Goal: Book appointment/travel/reservation

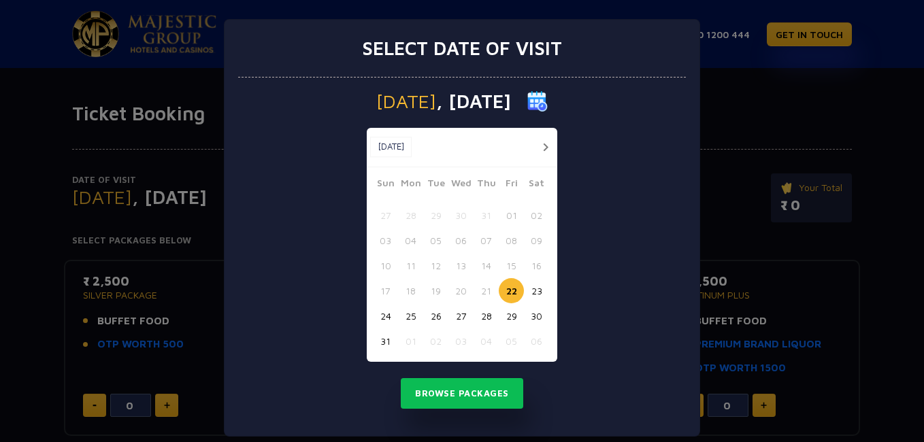
click at [542, 145] on button "button" at bounding box center [545, 147] width 17 height 17
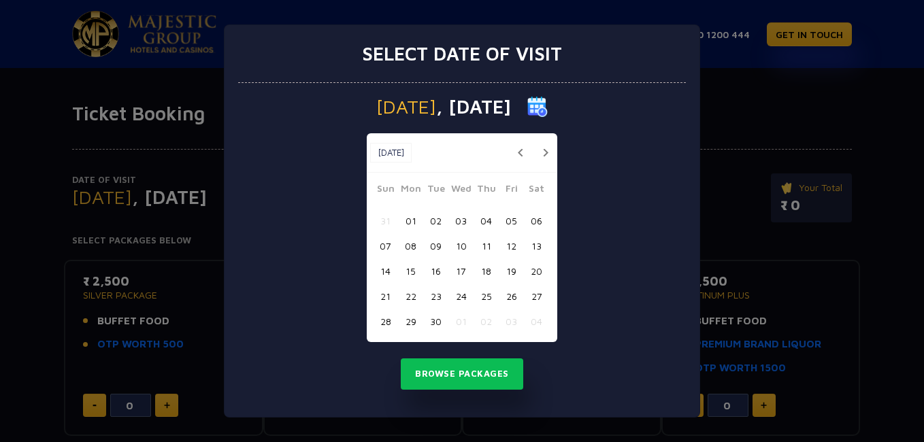
click at [542, 145] on button "button" at bounding box center [545, 152] width 17 height 17
click at [543, 150] on button "button" at bounding box center [545, 152] width 17 height 17
click at [455, 265] on button "15" at bounding box center [460, 271] width 25 height 25
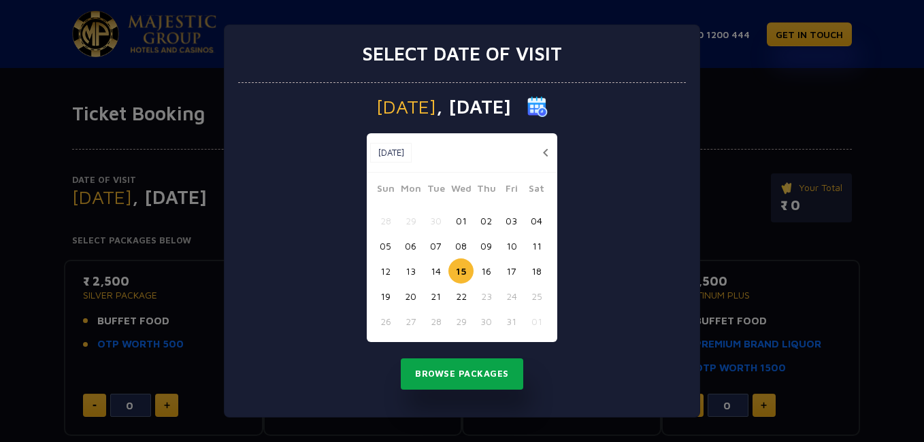
click at [494, 374] on button "Browse Packages" at bounding box center [462, 374] width 122 height 31
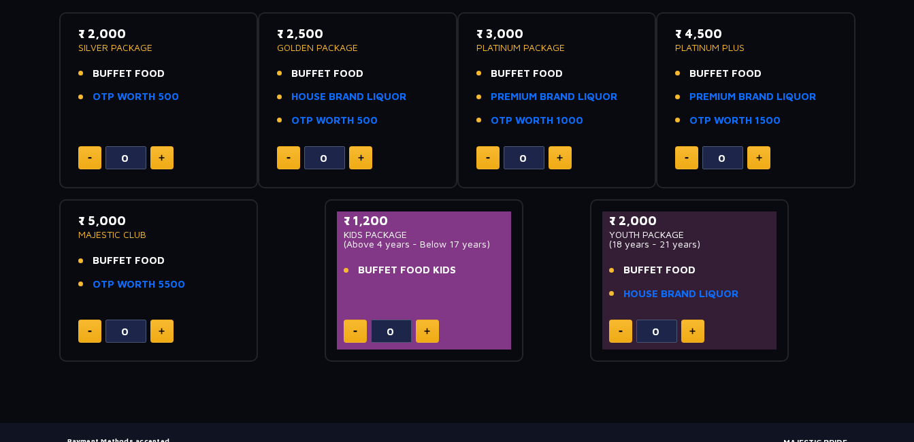
scroll to position [248, 0]
click at [161, 326] on button at bounding box center [161, 330] width 23 height 23
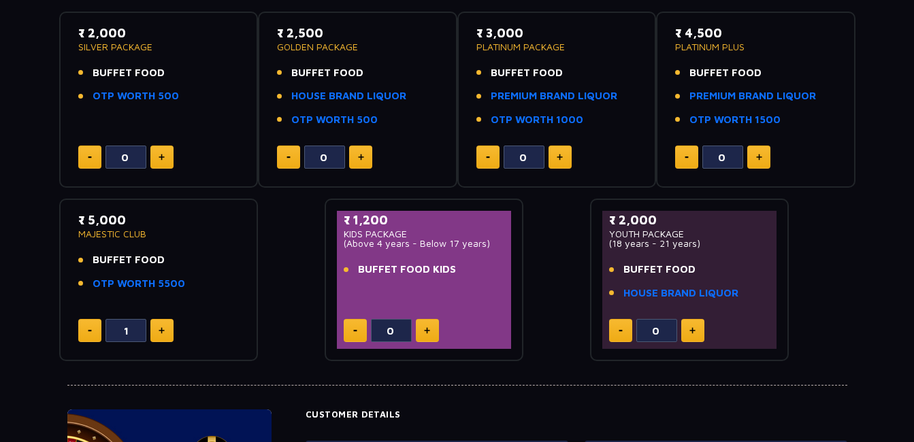
click at [161, 326] on button at bounding box center [161, 330] width 23 height 23
type input "2"
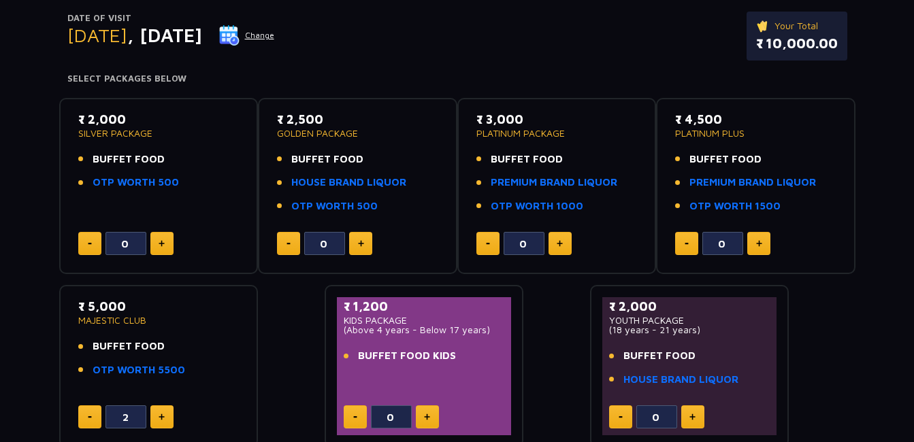
scroll to position [0, 0]
